Goal: Task Accomplishment & Management: Manage account settings

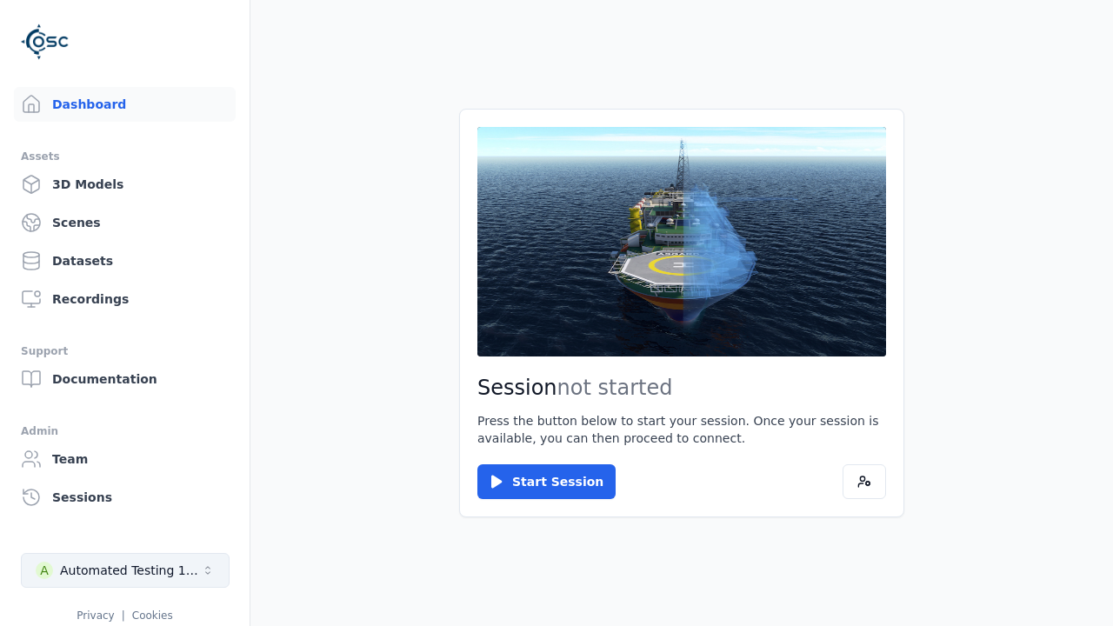
click at [125, 570] on div "Automated Testing 1 - Playwright" at bounding box center [130, 570] width 141 height 17
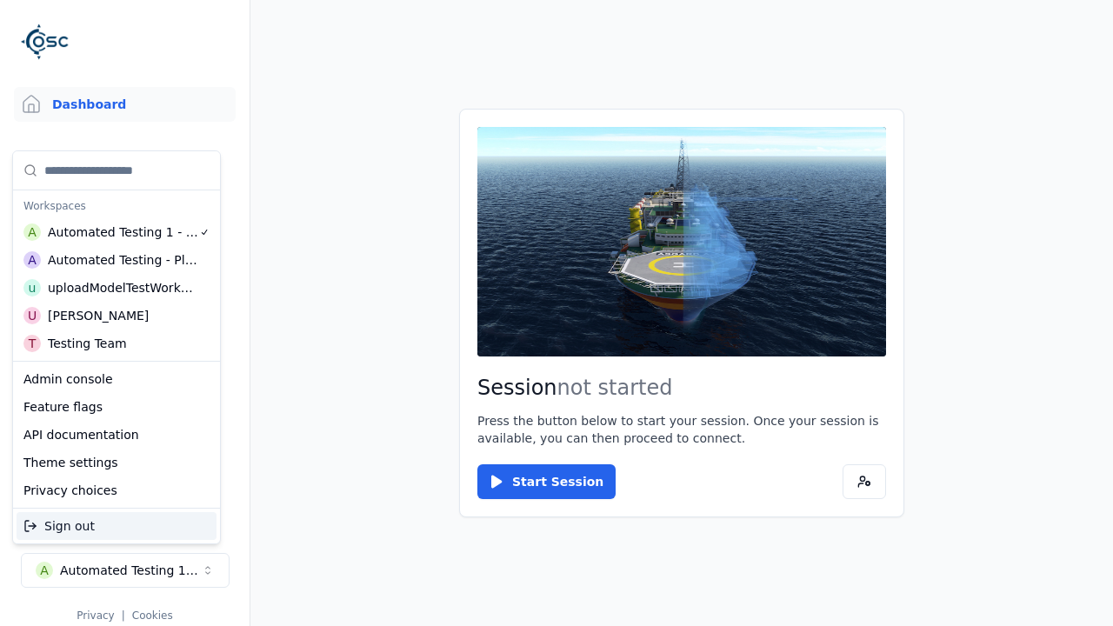
click at [113, 260] on div "Automated Testing - Playwright" at bounding box center [123, 259] width 150 height 17
click at [557, 313] on html "Support Dashboard Assets 3D Models Scenes Datasets Recordings Support Documenta…" at bounding box center [556, 313] width 1113 height 626
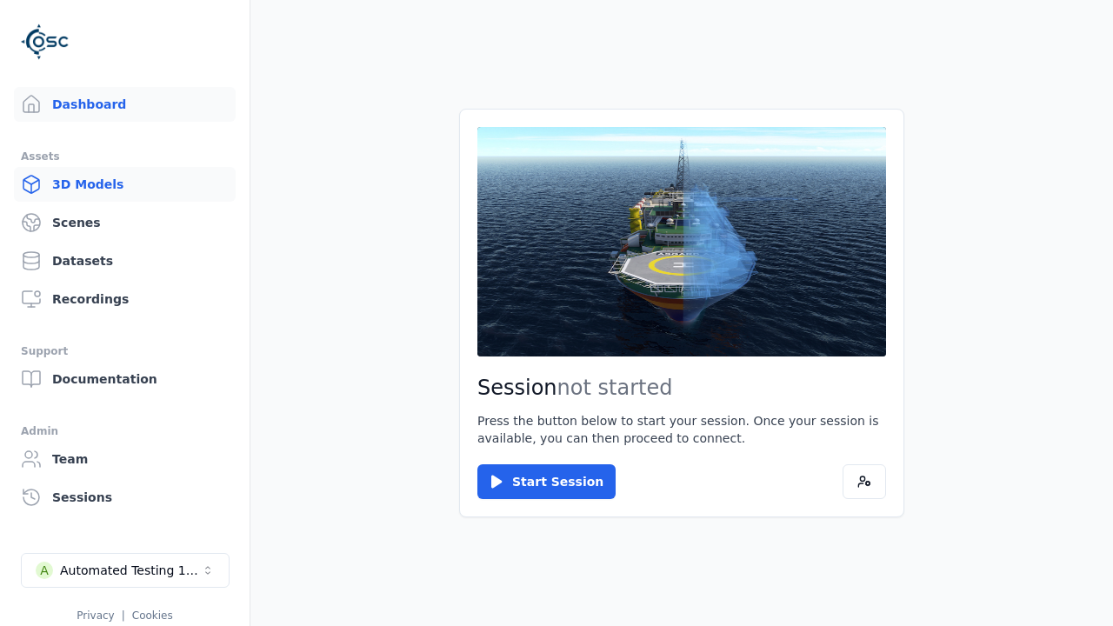
click at [124, 184] on link "3D Models" at bounding box center [125, 184] width 222 height 35
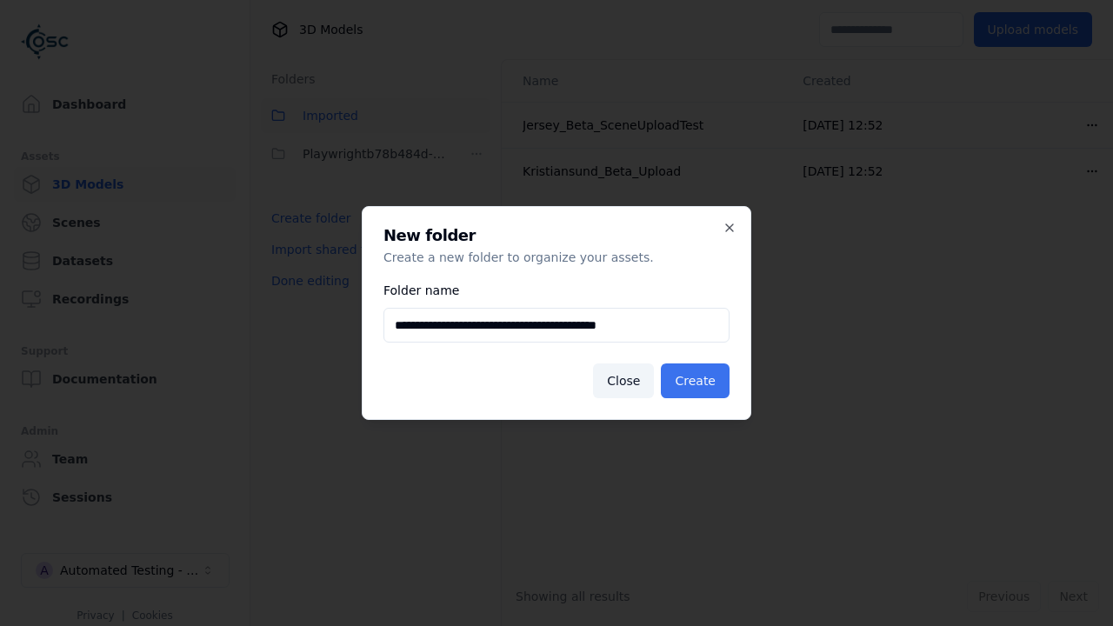
type input "**********"
click at [695, 381] on button "Create" at bounding box center [695, 380] width 69 height 35
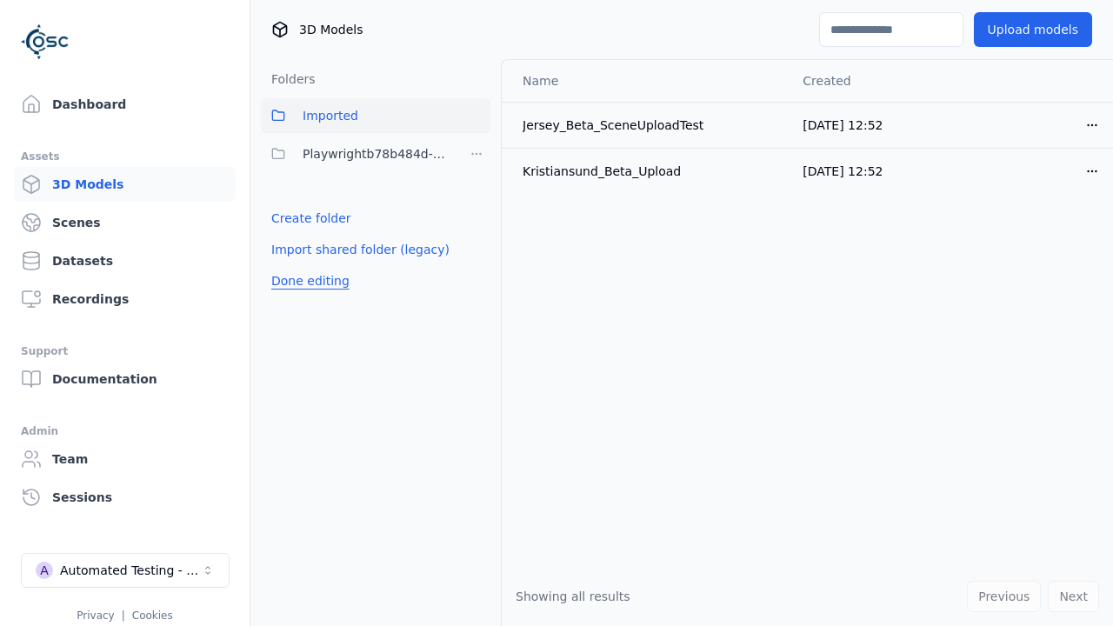
click at [310, 297] on button "Done editing" at bounding box center [310, 280] width 99 height 31
click at [294, 265] on button "Done editing" at bounding box center [310, 280] width 99 height 31
click at [477, 154] on html "Support Dashboard Assets 3D Models Scenes Datasets Recordings Support Documenta…" at bounding box center [556, 313] width 1113 height 626
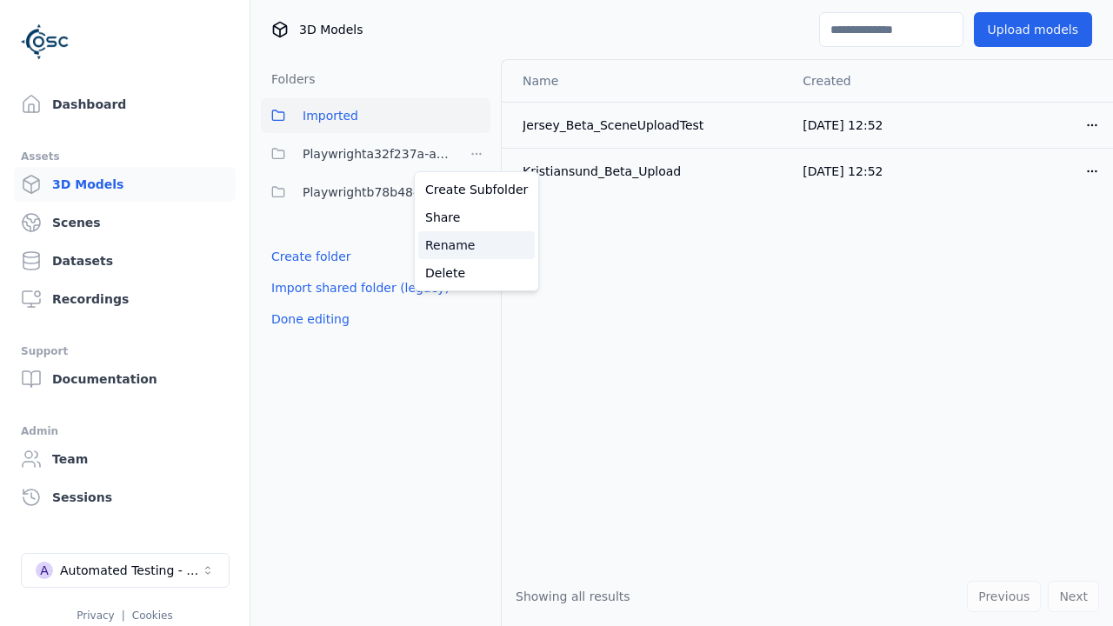
click at [477, 245] on div "Rename" at bounding box center [476, 245] width 117 height 28
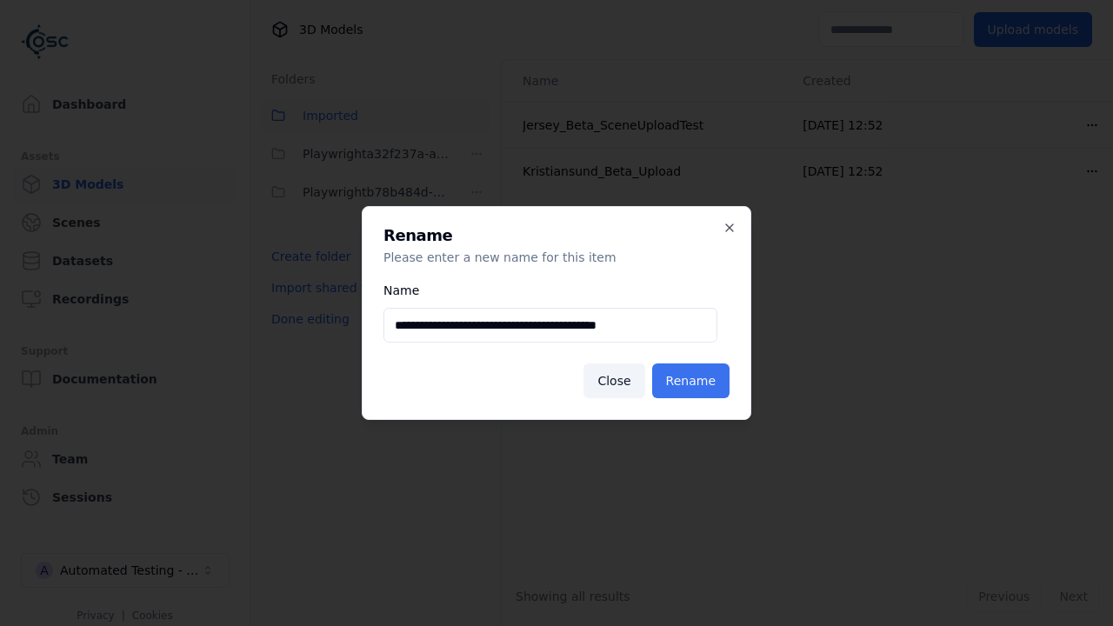
click at [550, 325] on input "**********" at bounding box center [550, 325] width 334 height 35
type input "**********"
click at [690, 381] on button "Rename" at bounding box center [690, 380] width 77 height 35
click at [310, 319] on button "Done editing" at bounding box center [310, 318] width 99 height 31
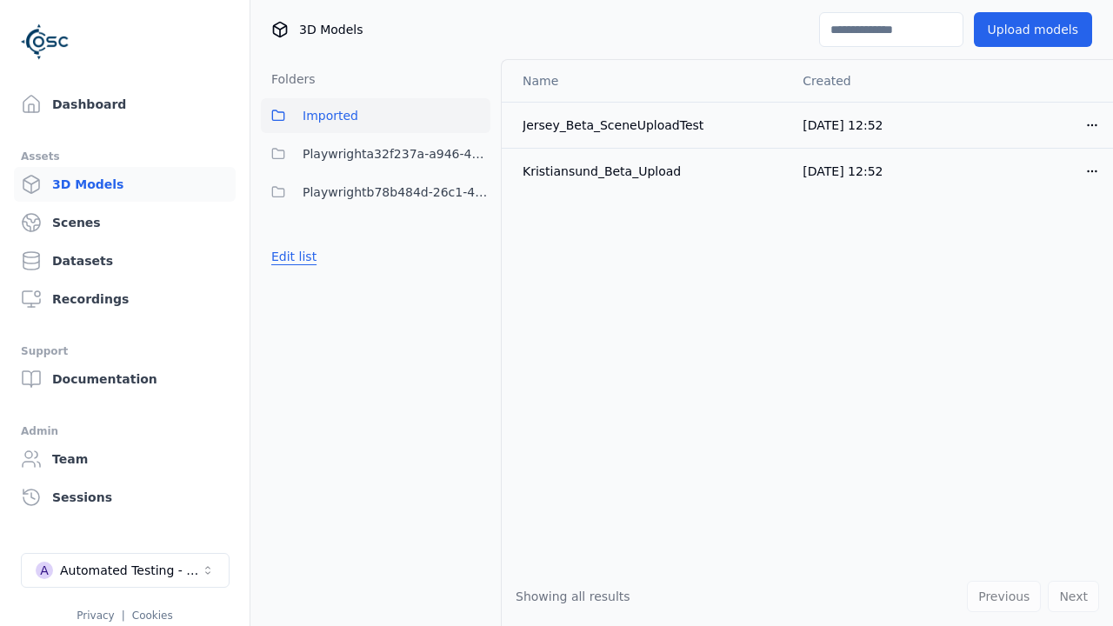
click at [294, 257] on button "Edit list" at bounding box center [294, 256] width 66 height 31
click at [477, 154] on html "Support Dashboard Assets 3D Models Scenes Datasets Recordings Support Documenta…" at bounding box center [556, 313] width 1113 height 626
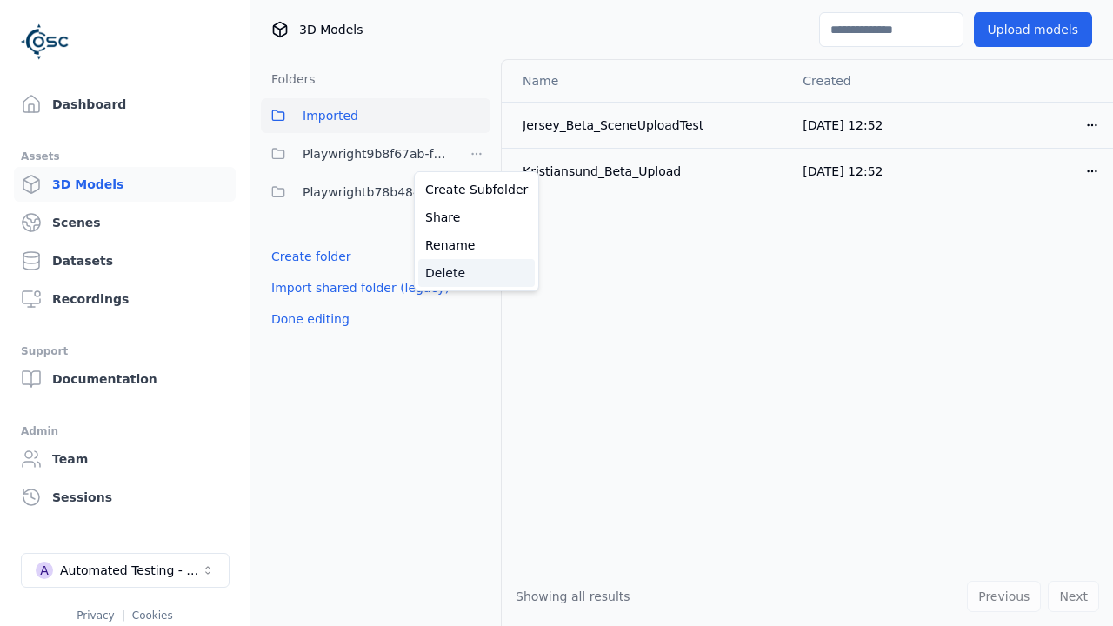
click at [477, 273] on div "Delete" at bounding box center [476, 273] width 117 height 28
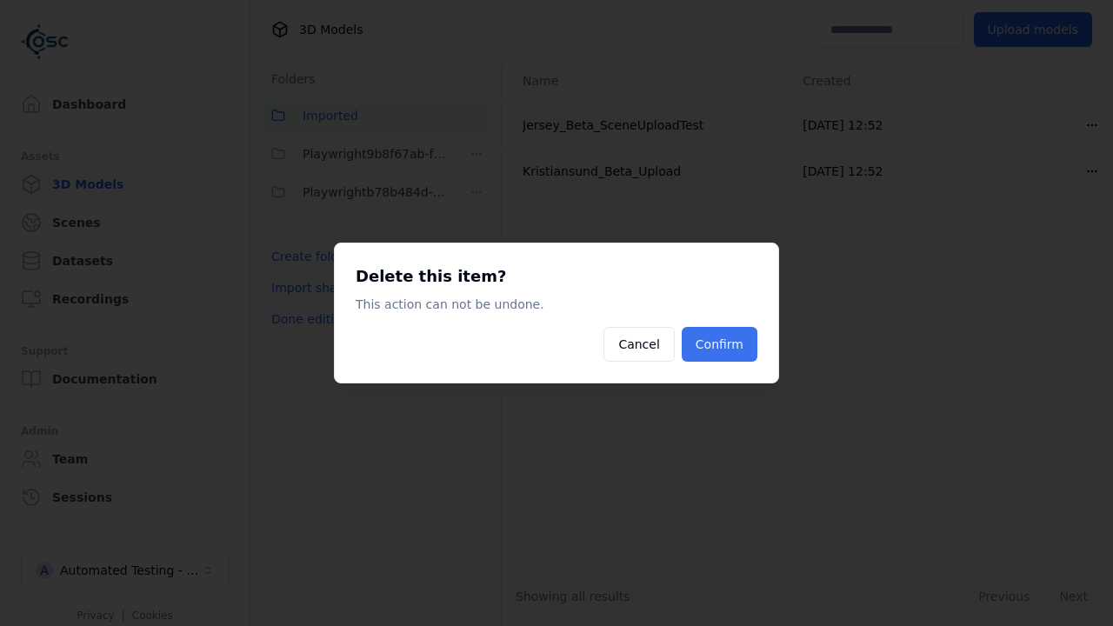
click at [719, 344] on button "Confirm" at bounding box center [720, 344] width 76 height 35
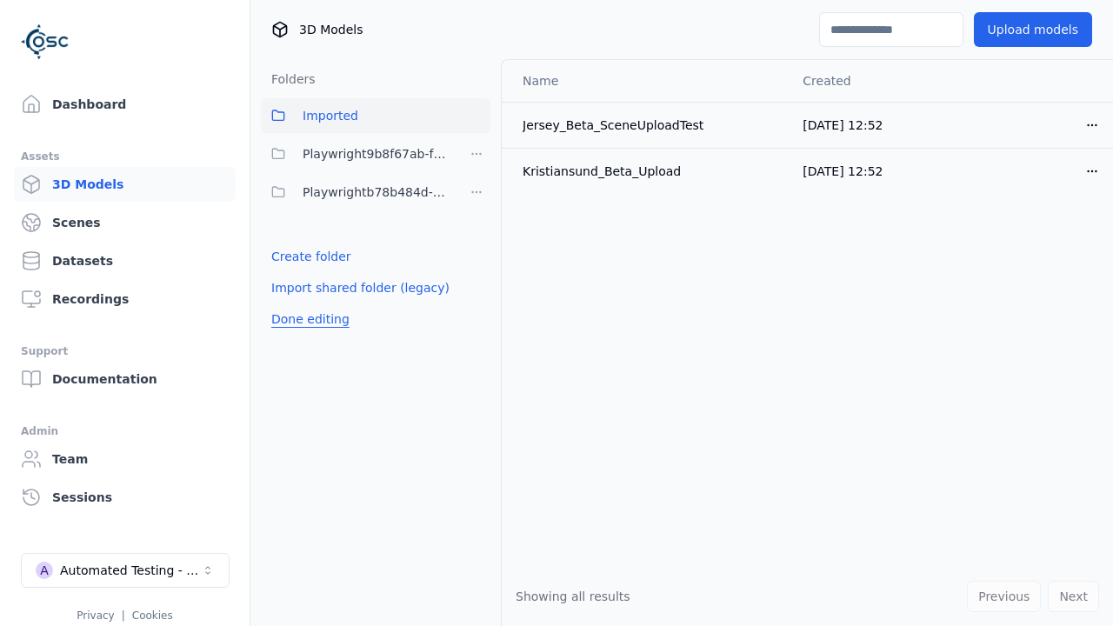
click at [310, 319] on button "Done editing" at bounding box center [310, 318] width 99 height 31
